Goal: Task Accomplishment & Management: Use online tool/utility

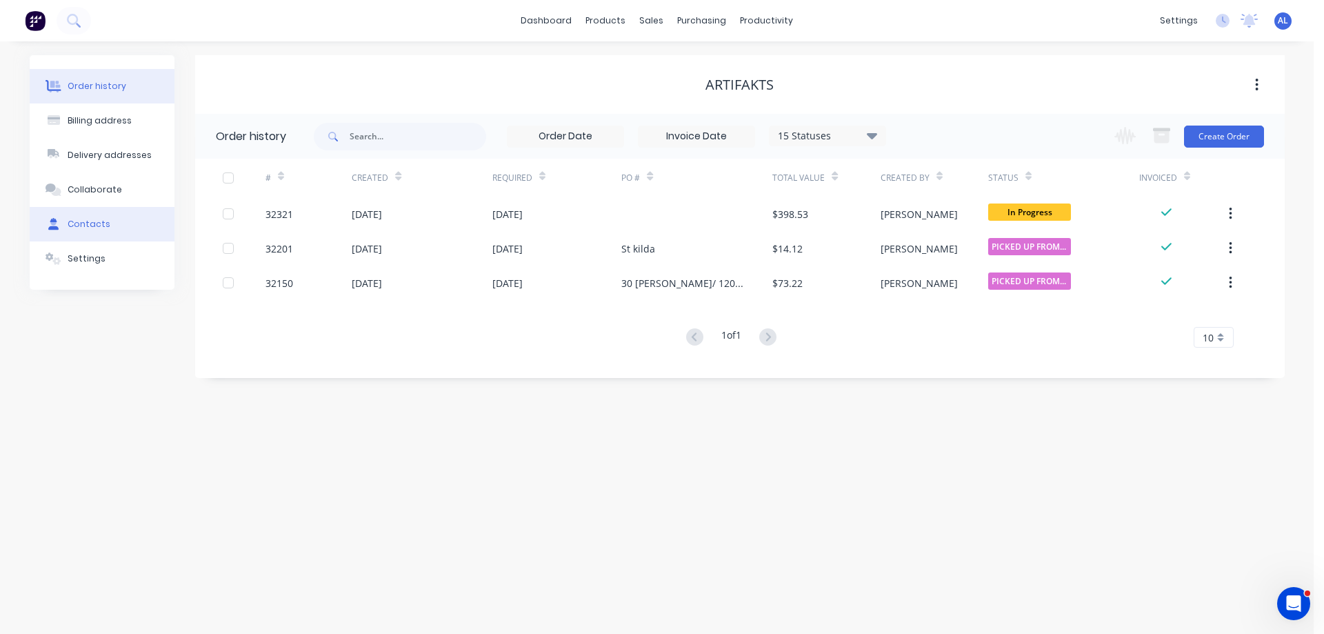
click at [90, 224] on div "Contacts" at bounding box center [89, 224] width 43 height 12
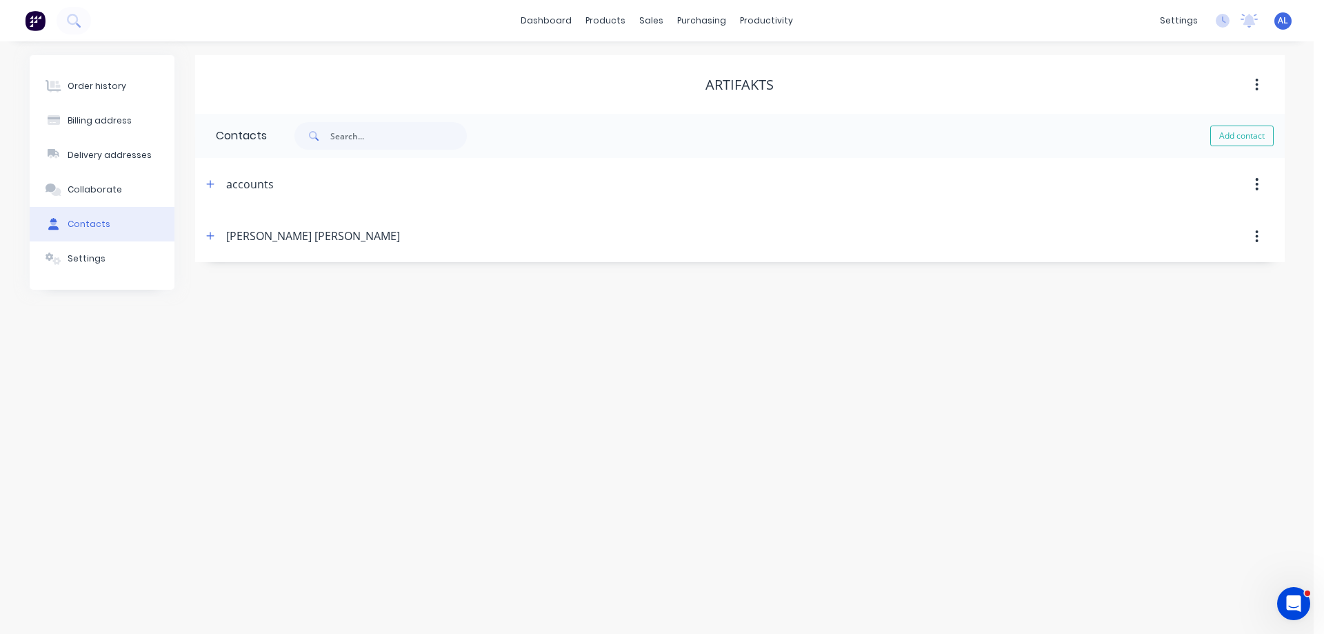
click at [230, 235] on div "[PERSON_NAME] [PERSON_NAME]" at bounding box center [313, 236] width 174 height 17
click at [210, 232] on icon "button" at bounding box center [210, 236] width 8 height 10
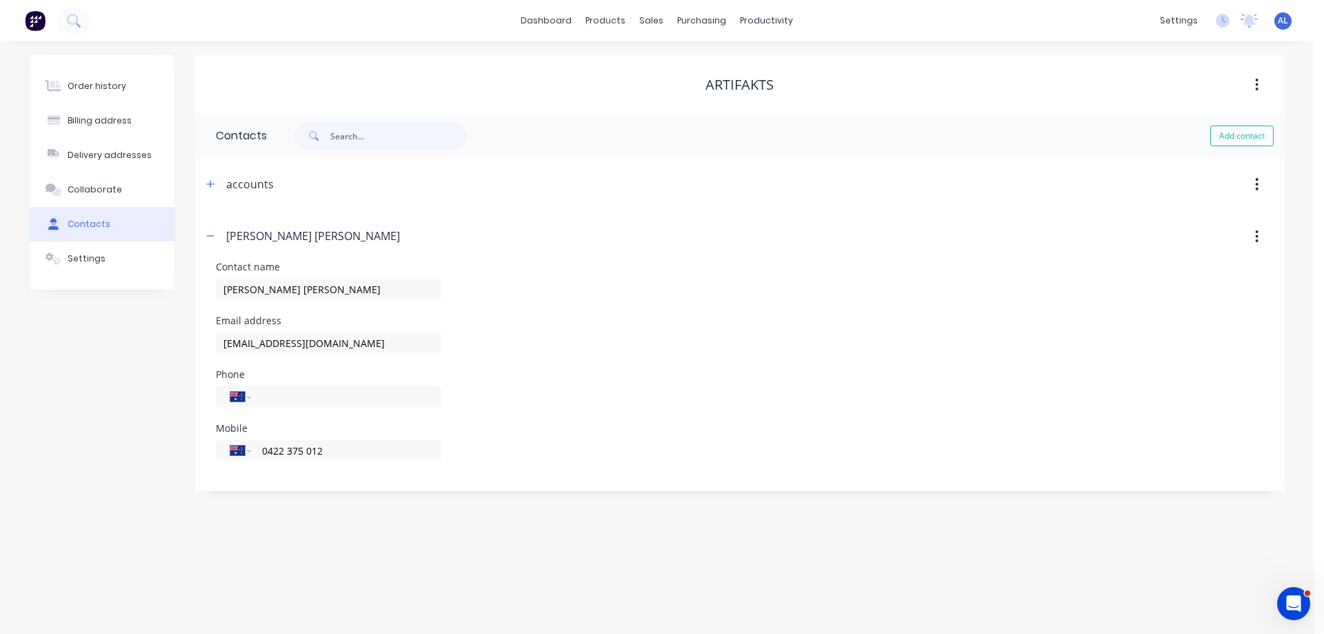
click at [34, 17] on img at bounding box center [35, 20] width 21 height 21
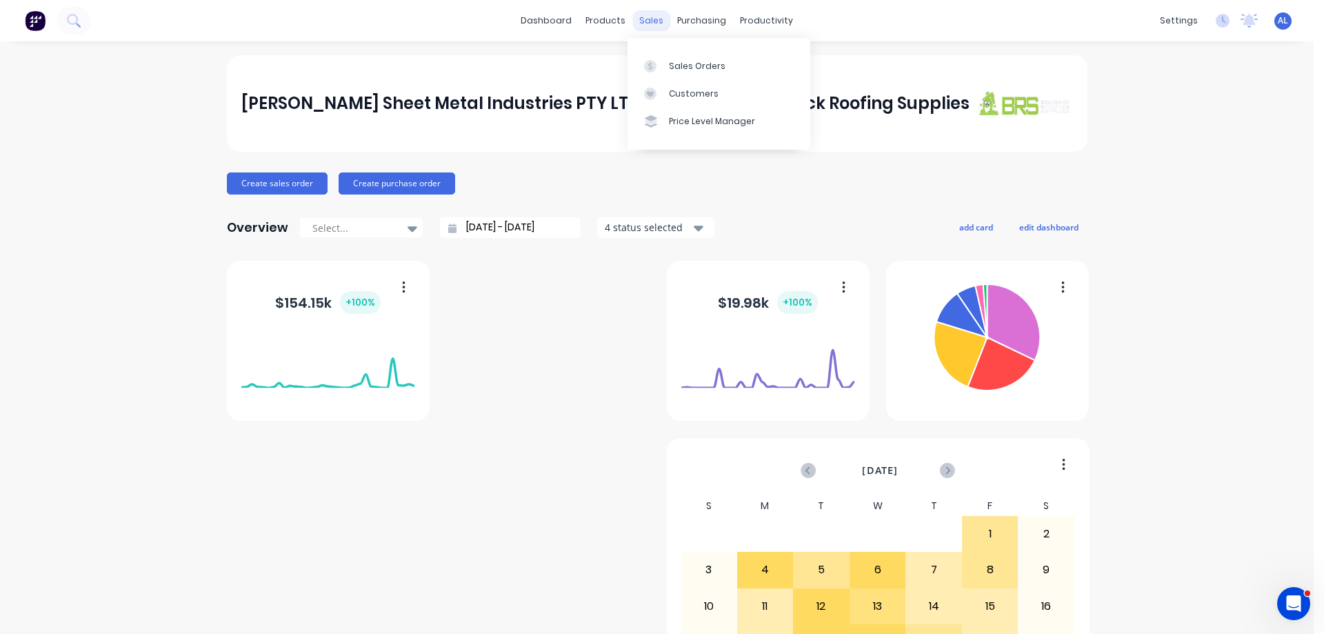
click at [640, 24] on div "sales" at bounding box center [651, 20] width 38 height 21
click at [687, 68] on div "Sales Orders" at bounding box center [697, 66] width 57 height 12
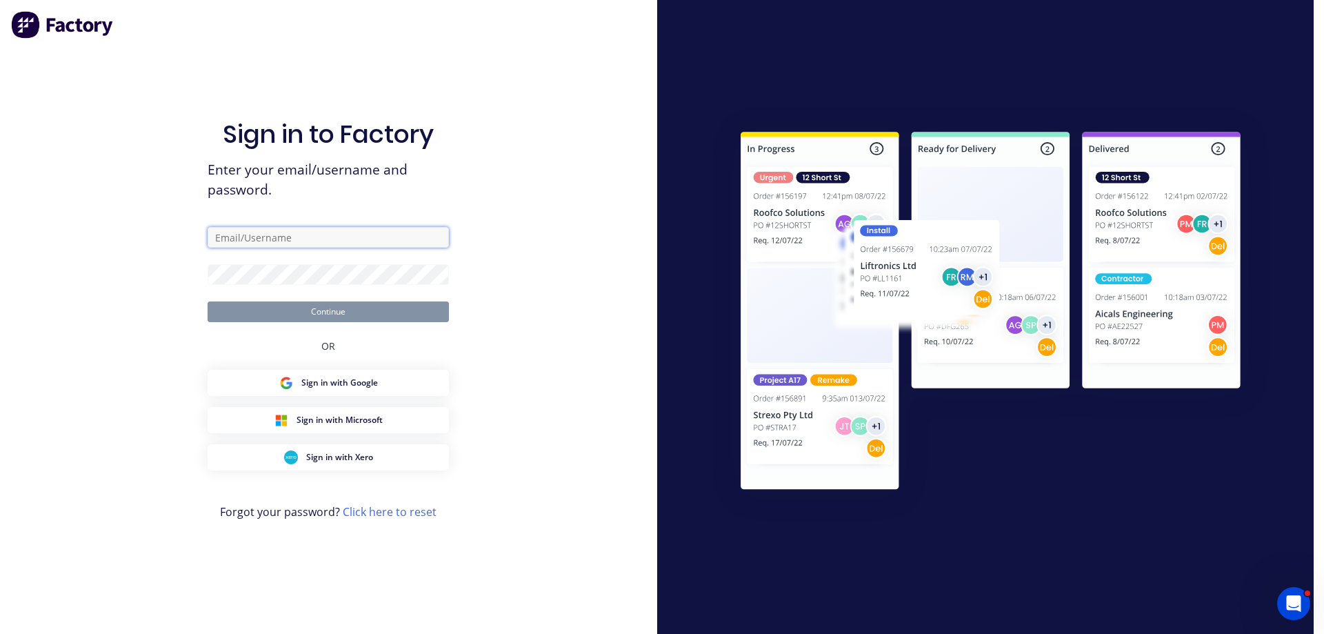
type input "[PERSON_NAME][EMAIL_ADDRESS][DOMAIN_NAME]"
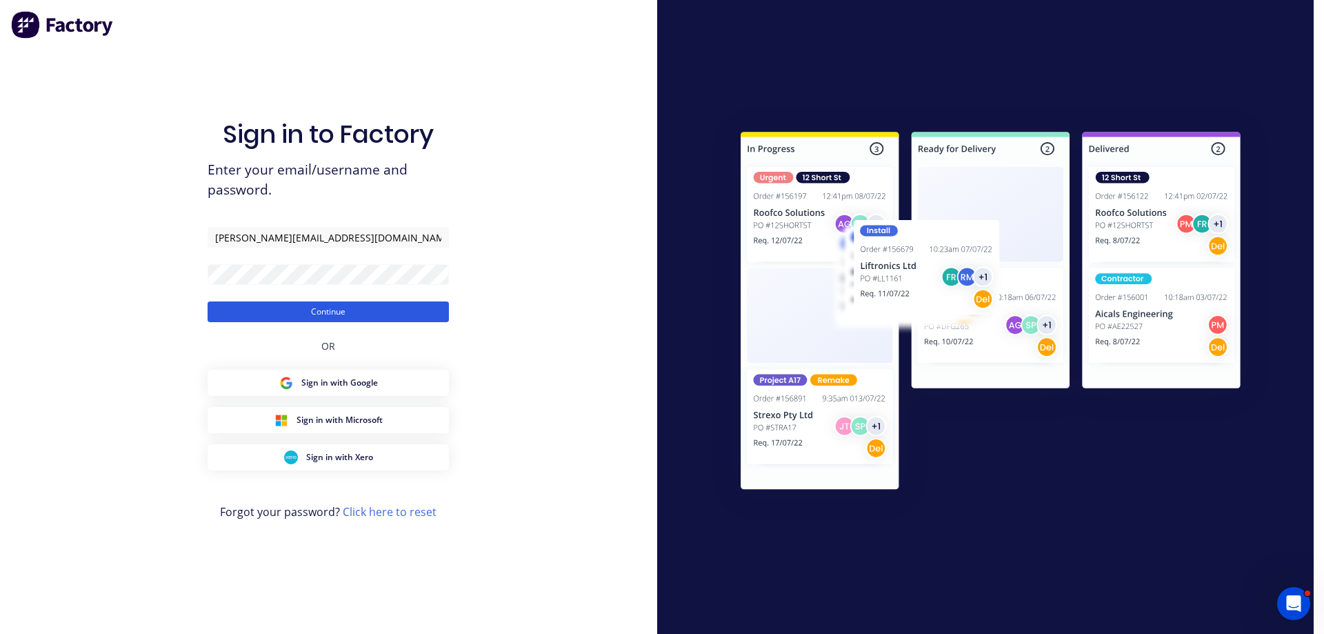
click at [374, 305] on button "Continue" at bounding box center [328, 311] width 241 height 21
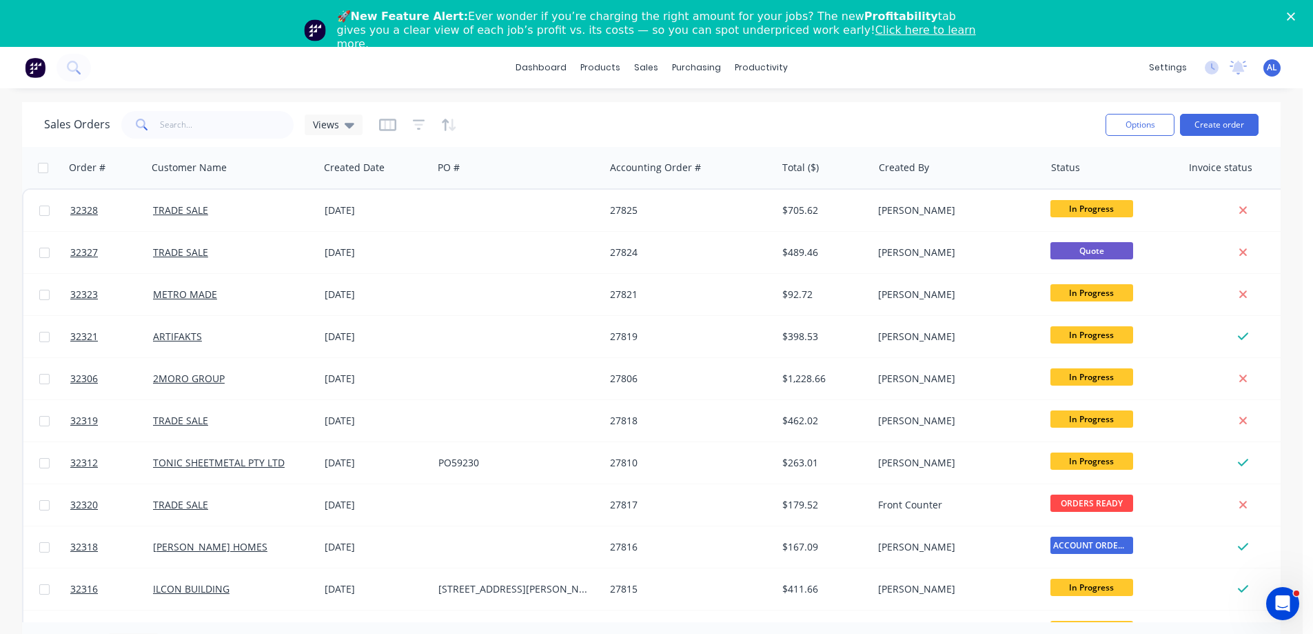
click at [1295, 17] on icon "Close" at bounding box center [1291, 16] width 8 height 8
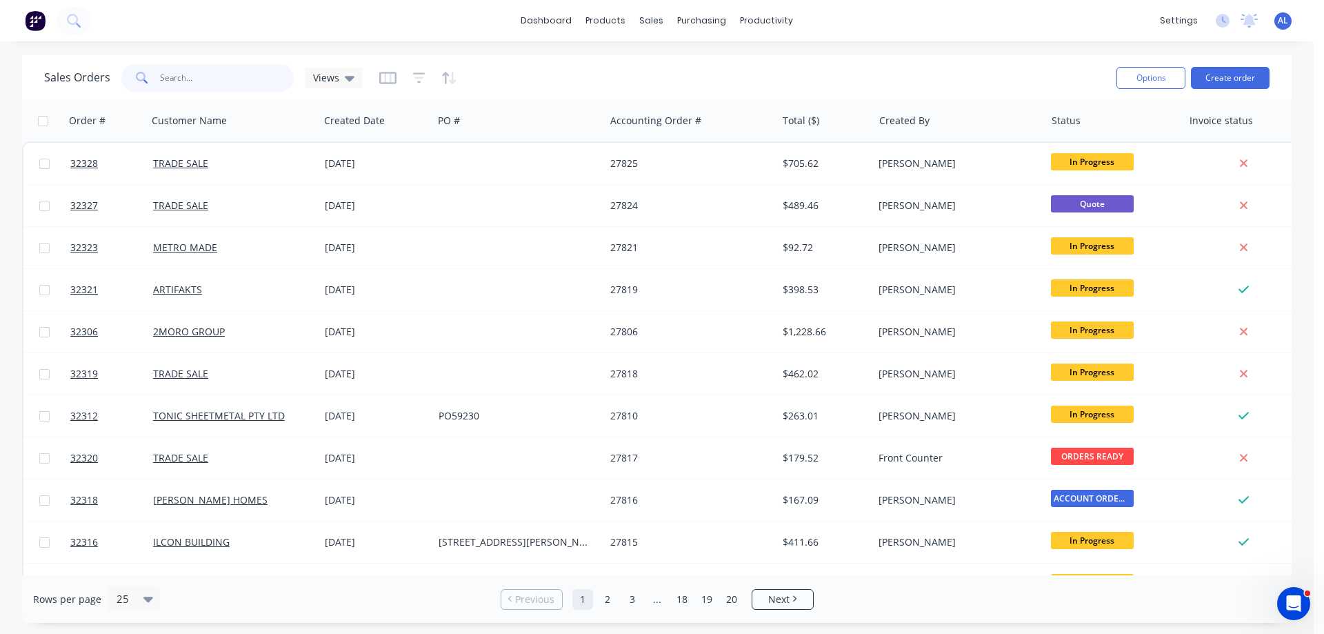
drag, startPoint x: 199, startPoint y: 86, endPoint x: 202, endPoint y: 79, distance: 7.7
click at [199, 83] on input "text" at bounding box center [227, 78] width 134 height 28
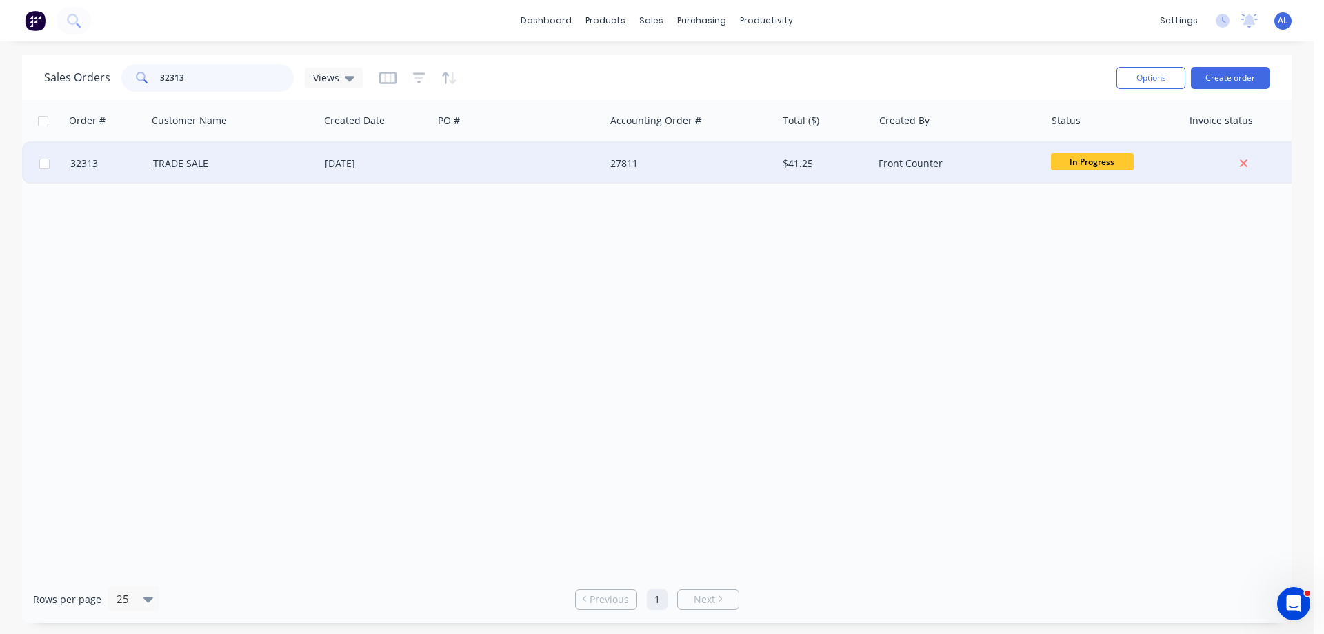
type input "32313"
click at [450, 160] on div at bounding box center [519, 163] width 172 height 41
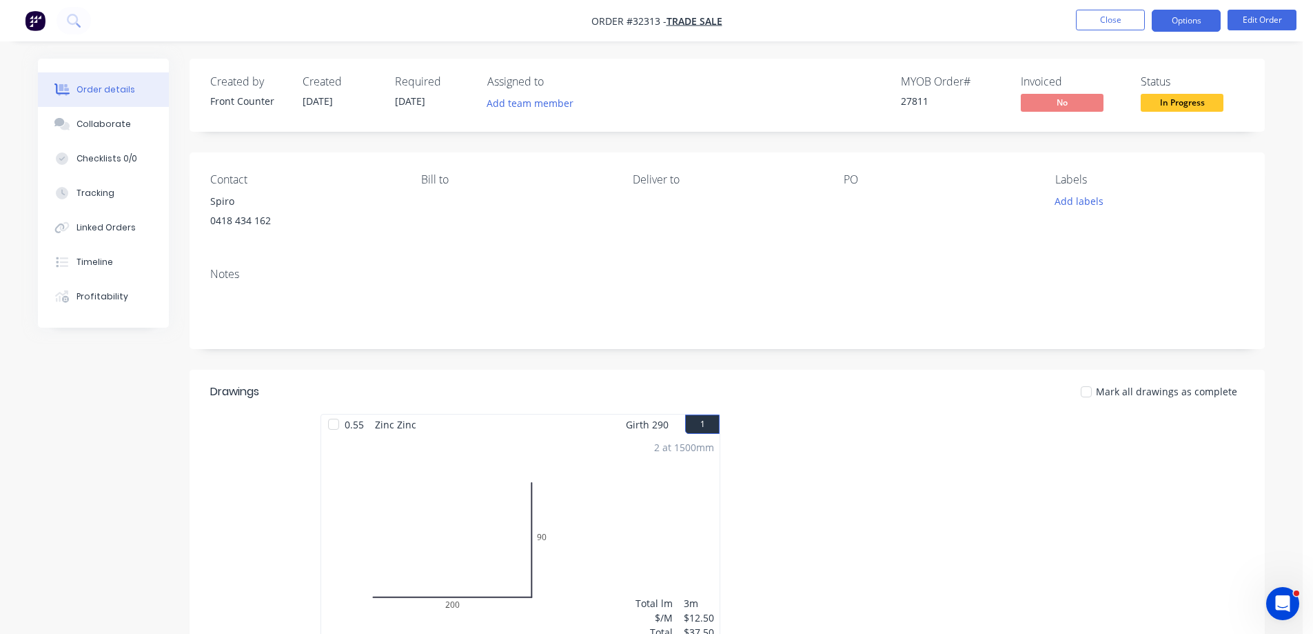
click at [1207, 12] on button "Options" at bounding box center [1186, 21] width 69 height 22
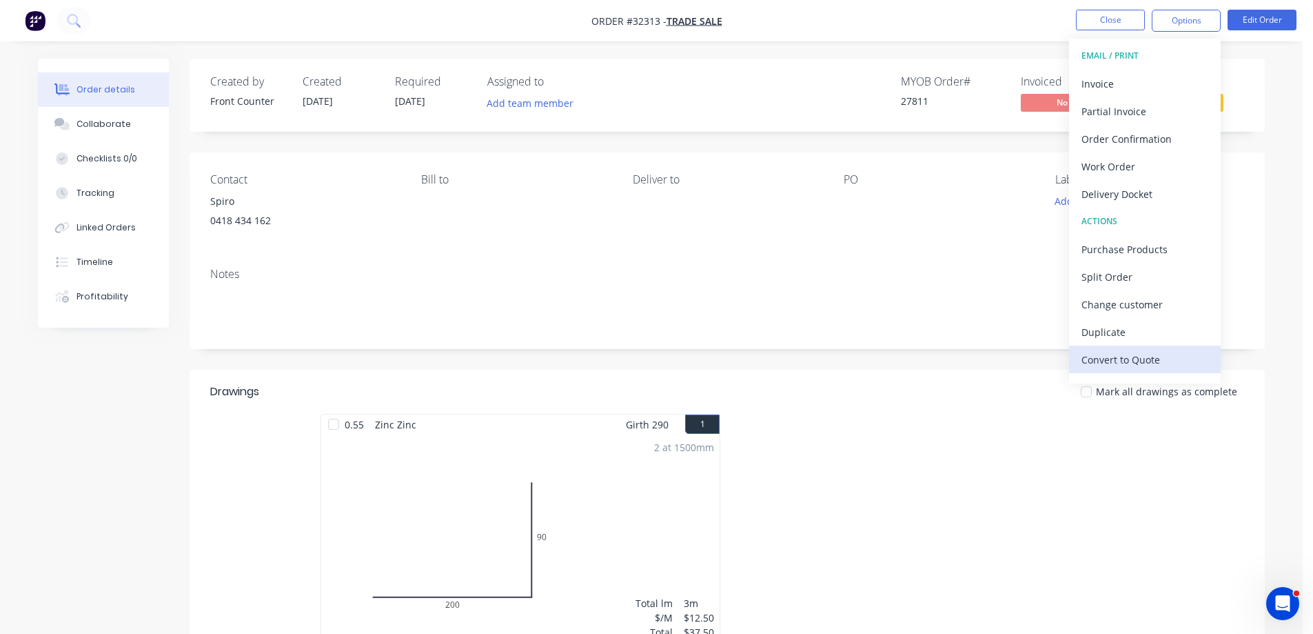
click at [1117, 361] on div "Convert to Quote" at bounding box center [1145, 360] width 127 height 20
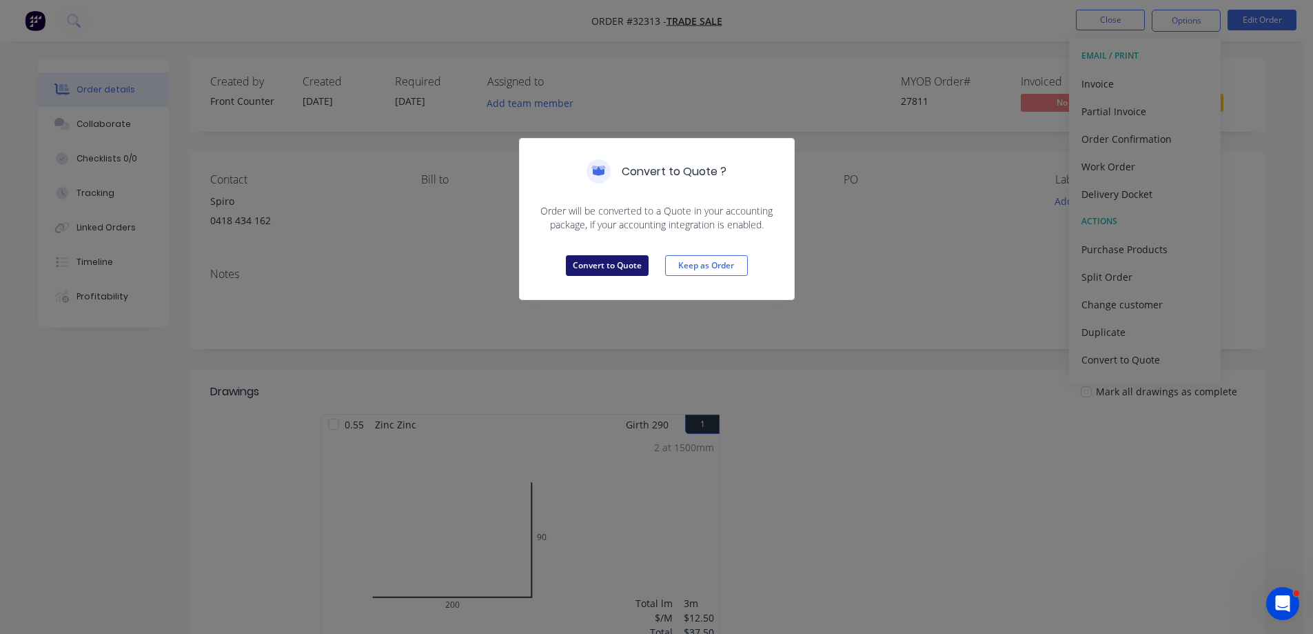
click at [590, 260] on button "Convert to Quote" at bounding box center [607, 265] width 83 height 21
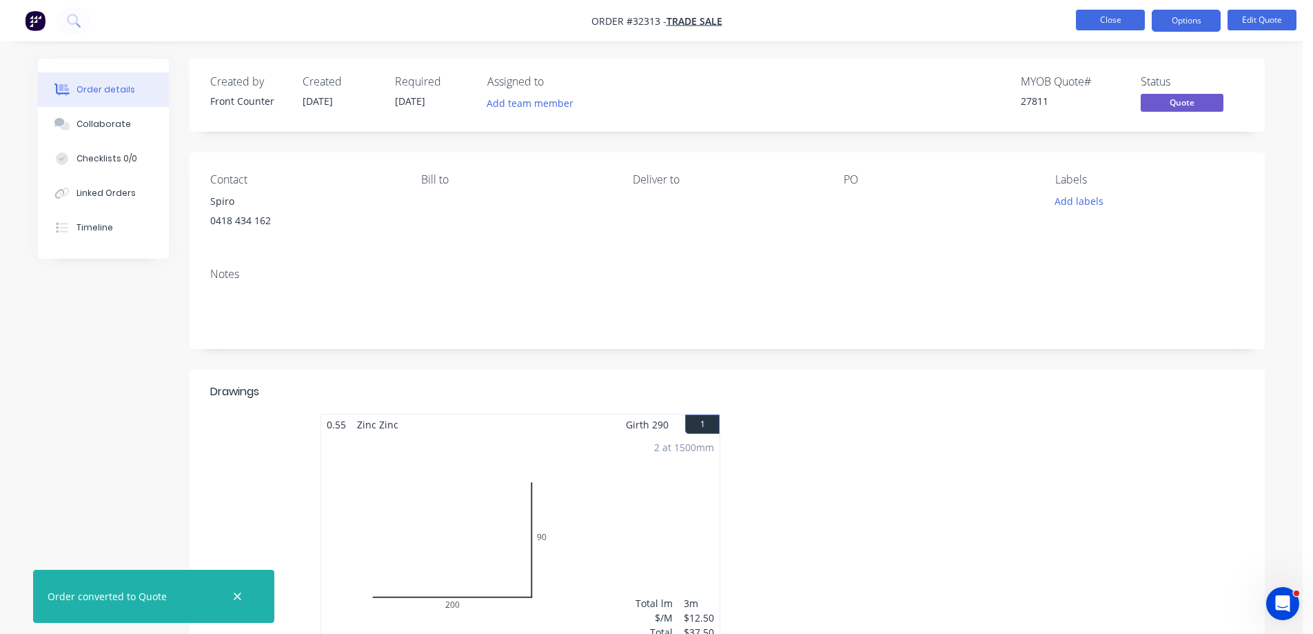
click at [1120, 23] on button "Close" at bounding box center [1110, 20] width 69 height 21
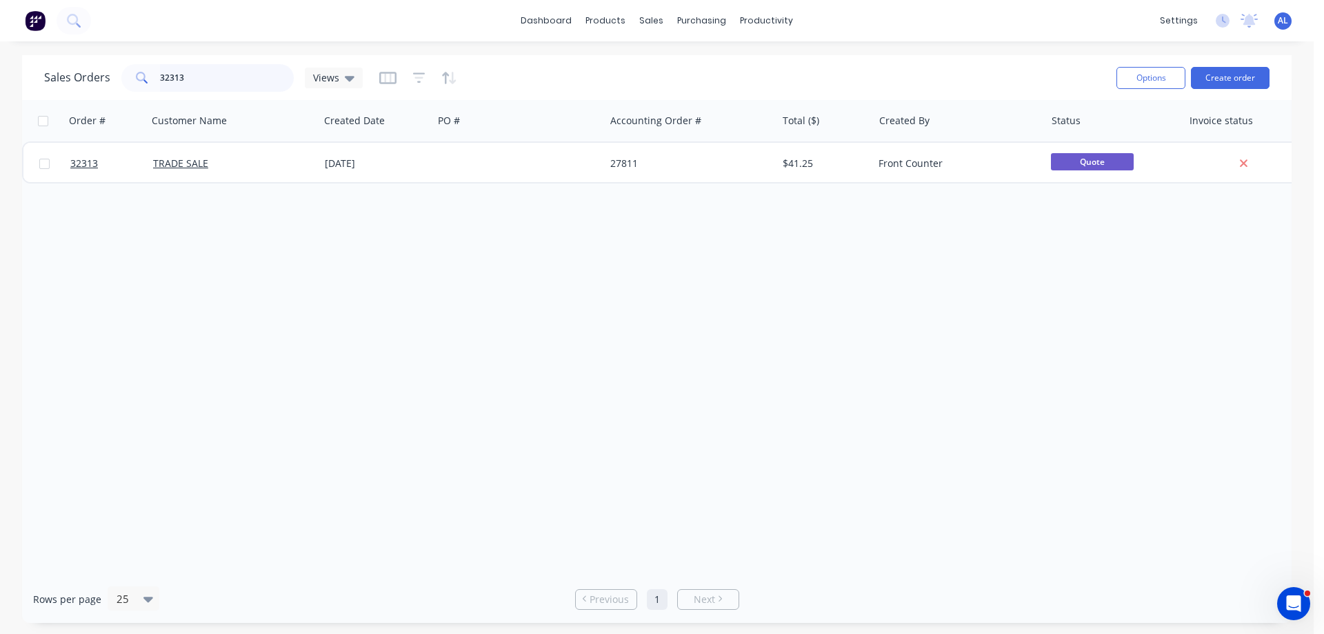
click at [230, 77] on input "32313" at bounding box center [227, 78] width 134 height 28
type input "3"
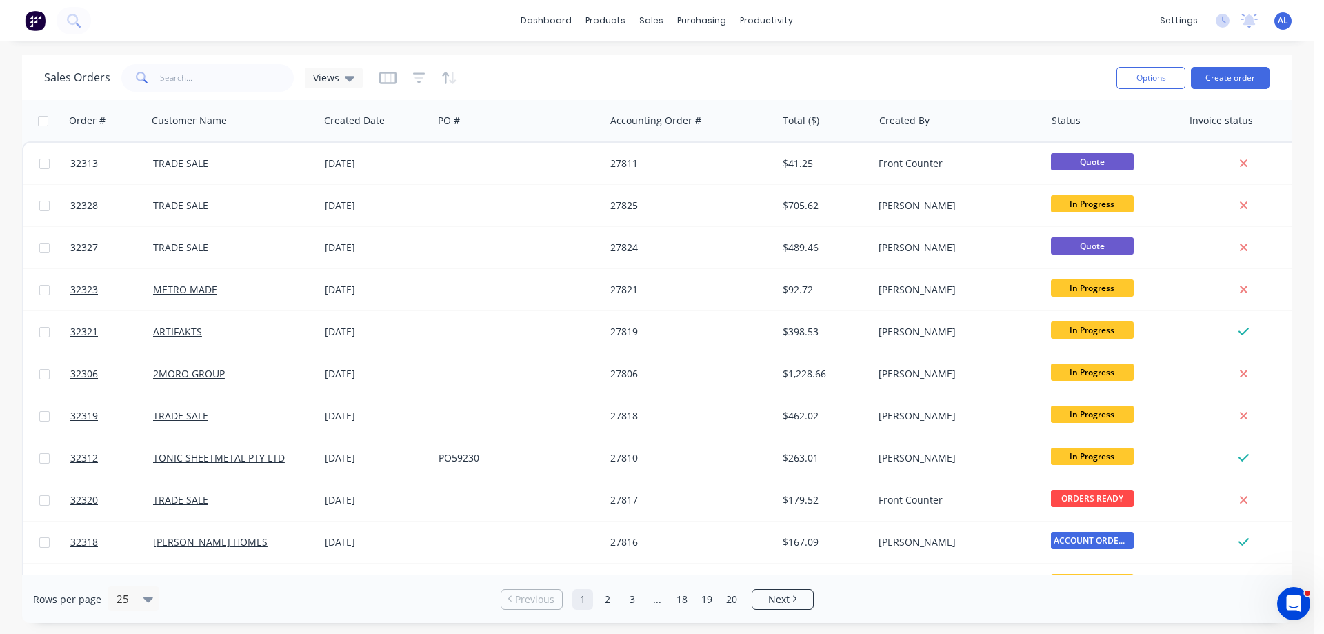
click at [36, 19] on img at bounding box center [35, 20] width 21 height 21
